Goal: Contribute content: Contribute content

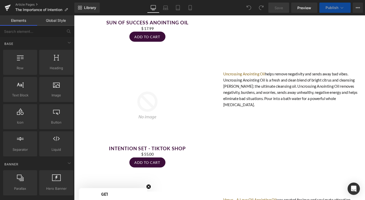
scroll to position [2092, 0]
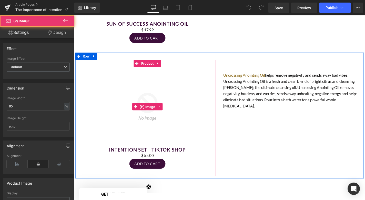
click at [154, 98] on div "(P) Image" at bounding box center [152, 113] width 141 height 85
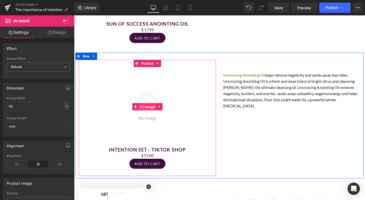
click at [154, 109] on span "(P) Image" at bounding box center [152, 113] width 19 height 8
click at [156, 63] on span "Product" at bounding box center [152, 67] width 16 height 8
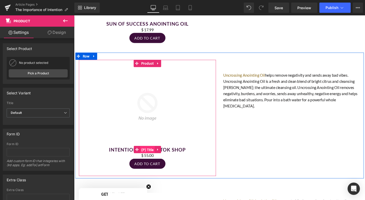
click at [148, 155] on span "(P) Title" at bounding box center [153, 159] width 16 height 8
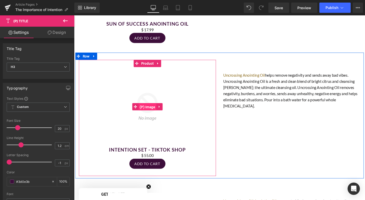
click at [148, 109] on span "(P) Image" at bounding box center [152, 113] width 19 height 8
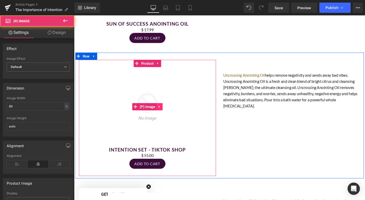
click at [165, 111] on icon at bounding box center [165, 113] width 4 height 4
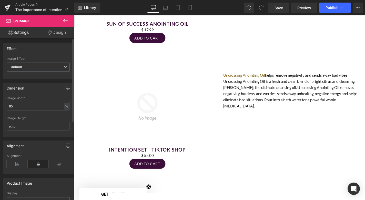
scroll to position [0, 0]
click at [55, 33] on link "Design" at bounding box center [56, 33] width 37 height 12
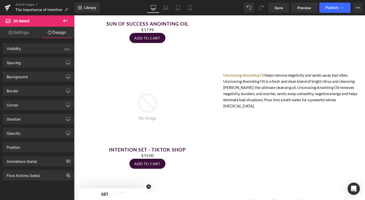
click at [21, 31] on link "Settings" at bounding box center [18, 33] width 37 height 12
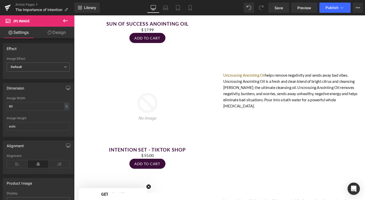
click at [24, 21] on span "(P) Image" at bounding box center [21, 21] width 16 height 4
click at [16, 18] on span "(P) Image" at bounding box center [30, 20] width 51 height 11
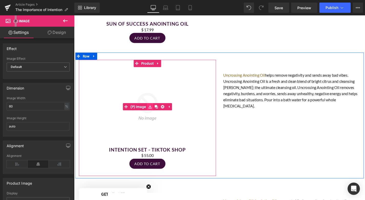
click at [156, 111] on icon at bounding box center [155, 113] width 4 height 4
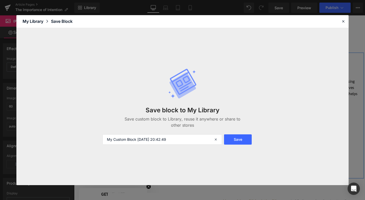
click at [33, 20] on div "My Library" at bounding box center [37, 21] width 28 height 6
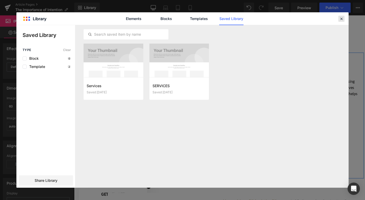
drag, startPoint x: 342, startPoint y: 20, endPoint x: 286, endPoint y: 4, distance: 58.5
click at [342, 20] on icon at bounding box center [342, 18] width 5 height 5
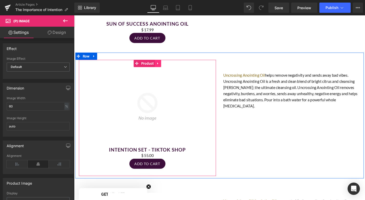
click at [163, 66] on icon at bounding box center [163, 67] width 1 height 2
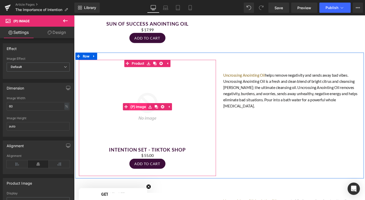
click at [147, 109] on span "(P) Image" at bounding box center [142, 113] width 19 height 8
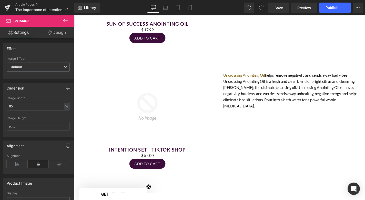
click at [45, 19] on span "(P) Image" at bounding box center [30, 20] width 51 height 11
click at [16, 20] on span "(P) Image" at bounding box center [21, 21] width 16 height 4
click at [64, 20] on icon at bounding box center [65, 21] width 6 height 6
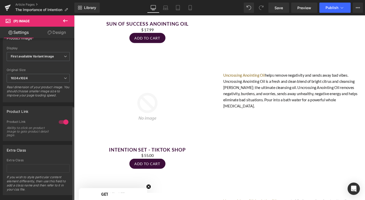
scroll to position [141, 0]
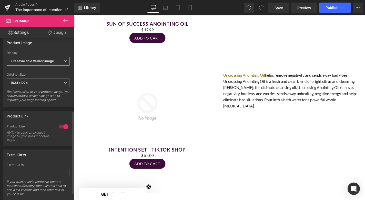
click at [47, 60] on b "First available Variant image" at bounding box center [32, 61] width 43 height 4
click at [50, 45] on div "Product Image" at bounding box center [38, 43] width 70 height 10
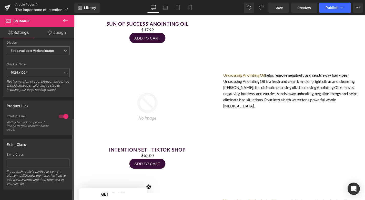
scroll to position [155, 0]
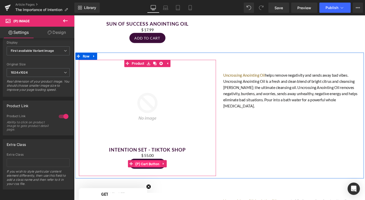
click at [155, 170] on span "(P) Cart Button" at bounding box center [152, 174] width 28 height 8
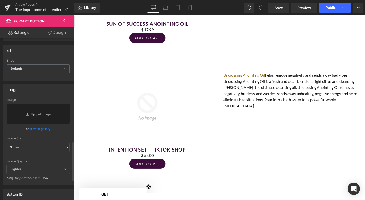
scroll to position [430, 0]
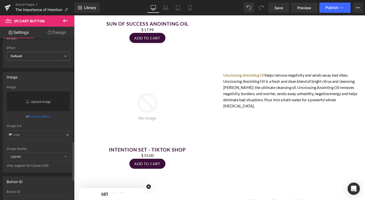
click at [46, 98] on link "Replace Image" at bounding box center [38, 102] width 63 height 20
click at [26, 101] on icon at bounding box center [28, 101] width 5 height 5
type input "C:\fakepath\8_c6300455-f985-4069-9257-bec6bdd1c36a_2000x.png.jpeg"
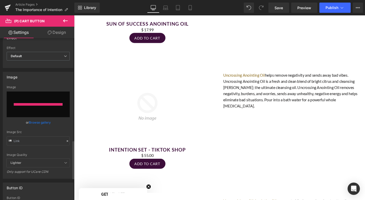
type input "[URL][DOMAIN_NAME]"
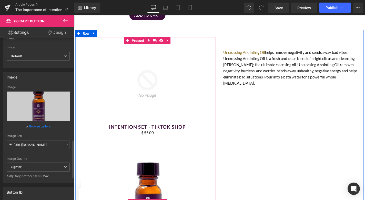
scroll to position [2103, 0]
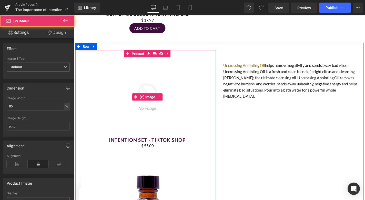
click at [149, 74] on img at bounding box center [152, 102] width 85 height 85
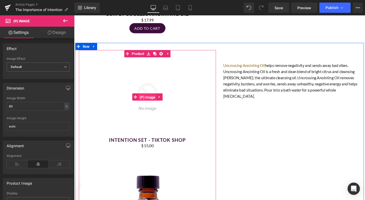
click at [152, 99] on span "(P) Image" at bounding box center [152, 103] width 19 height 8
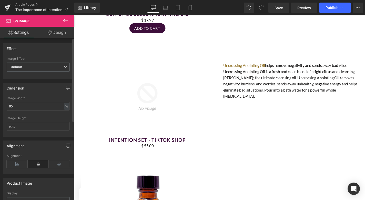
scroll to position [0, 0]
click at [24, 20] on span "(P) Image" at bounding box center [21, 21] width 16 height 4
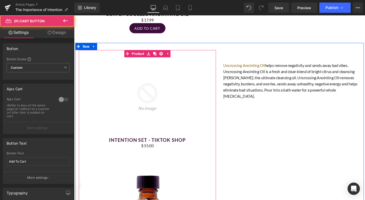
type input "[URL][DOMAIN_NAME]"
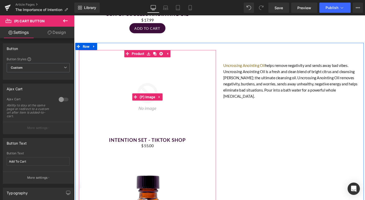
drag, startPoint x: 149, startPoint y: 175, endPoint x: 147, endPoint y: 74, distance: 101.4
click at [147, 74] on div "(P) Image Intention Set - TikTok Shop (P) Title $ 0 $ 55.00 (P) Price (P) Cart …" at bounding box center [152, 180] width 141 height 241
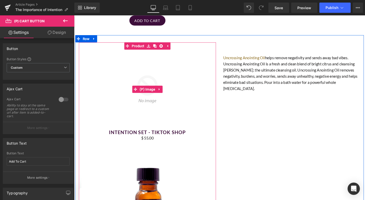
scroll to position [2109, 0]
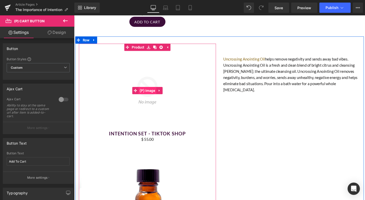
click at [146, 92] on span "(P) Image" at bounding box center [152, 96] width 19 height 8
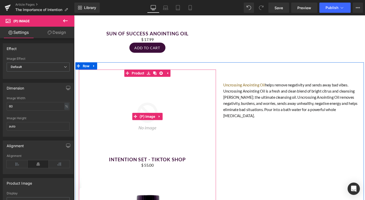
scroll to position [2067, 0]
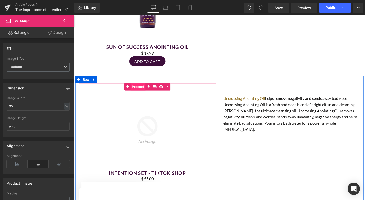
click at [144, 88] on span "Product" at bounding box center [142, 92] width 16 height 8
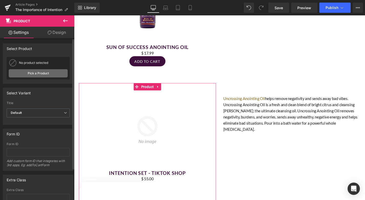
click at [45, 70] on link "Pick a Product" at bounding box center [38, 73] width 59 height 8
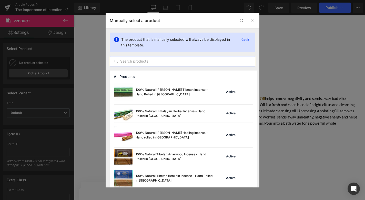
click at [139, 60] on input "text" at bounding box center [182, 61] width 145 height 6
click at [139, 62] on input "text" at bounding box center [182, 61] width 145 height 6
click at [153, 61] on input "text" at bounding box center [182, 61] width 145 height 6
click at [248, 40] on p "Got it" at bounding box center [246, 40] width 12 height 6
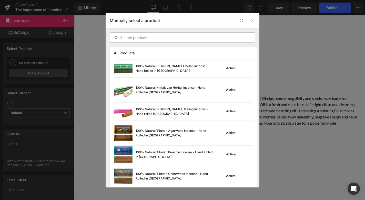
click at [187, 37] on input "text" at bounding box center [182, 38] width 145 height 6
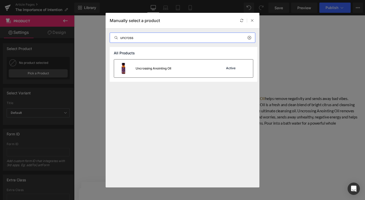
type input "uncross"
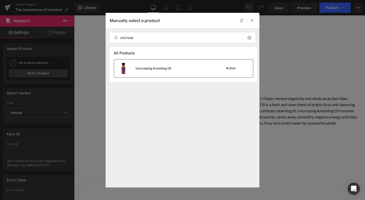
click at [166, 69] on div "Uncrossing Anointing OIl" at bounding box center [154, 68] width 36 height 5
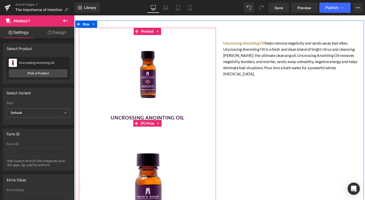
scroll to position [2128, 0]
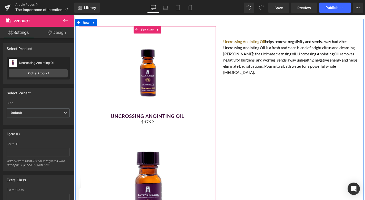
click at [156, 163] on input "image" at bounding box center [152, 202] width 141 height 141
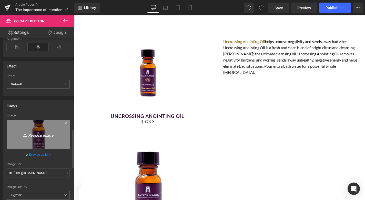
scroll to position [424, 0]
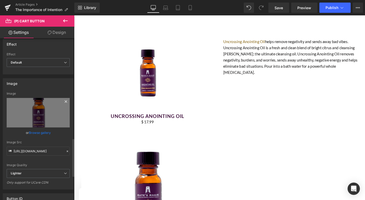
click at [64, 102] on icon at bounding box center [66, 102] width 6 height 6
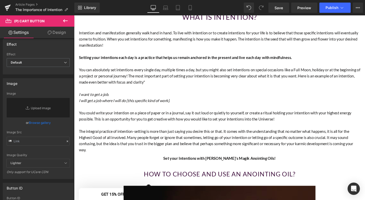
scroll to position [275, 0]
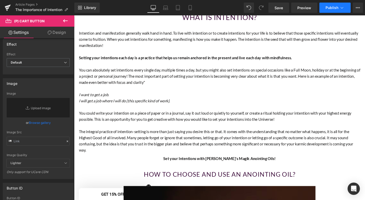
click at [331, 8] on span "Publish" at bounding box center [332, 8] width 13 height 4
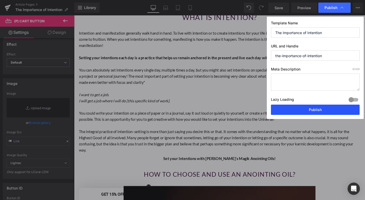
click at [304, 109] on button "Publish" at bounding box center [315, 110] width 89 height 10
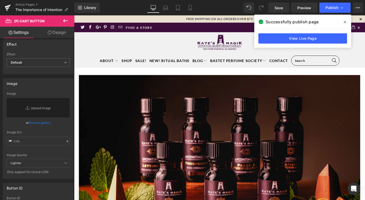
click at [132, 128] on img at bounding box center [229, 179] width 300 height 200
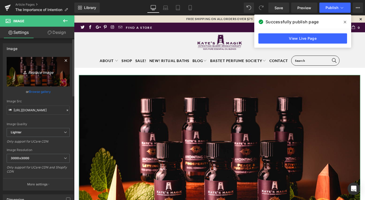
click at [44, 72] on icon "Replace Image" at bounding box center [38, 72] width 41 height 6
type input "C:\fakepath\WhatsApp Image [DATE] 20.41.04.jpeg"
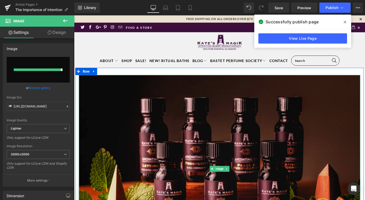
type input "[URL][DOMAIN_NAME]"
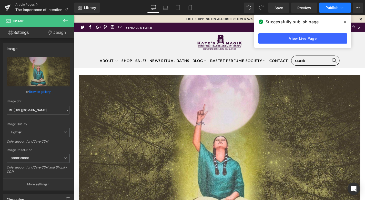
click at [334, 6] on span "Publish" at bounding box center [332, 8] width 13 height 4
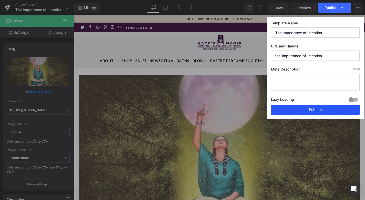
click at [297, 112] on button "Publish" at bounding box center [315, 110] width 89 height 10
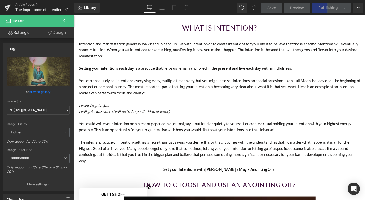
scroll to position [251, 0]
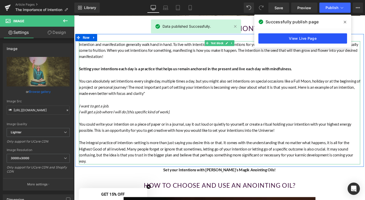
click at [305, 39] on link "View Live Page" at bounding box center [303, 38] width 89 height 10
